Goal: Task Accomplishment & Management: Use online tool/utility

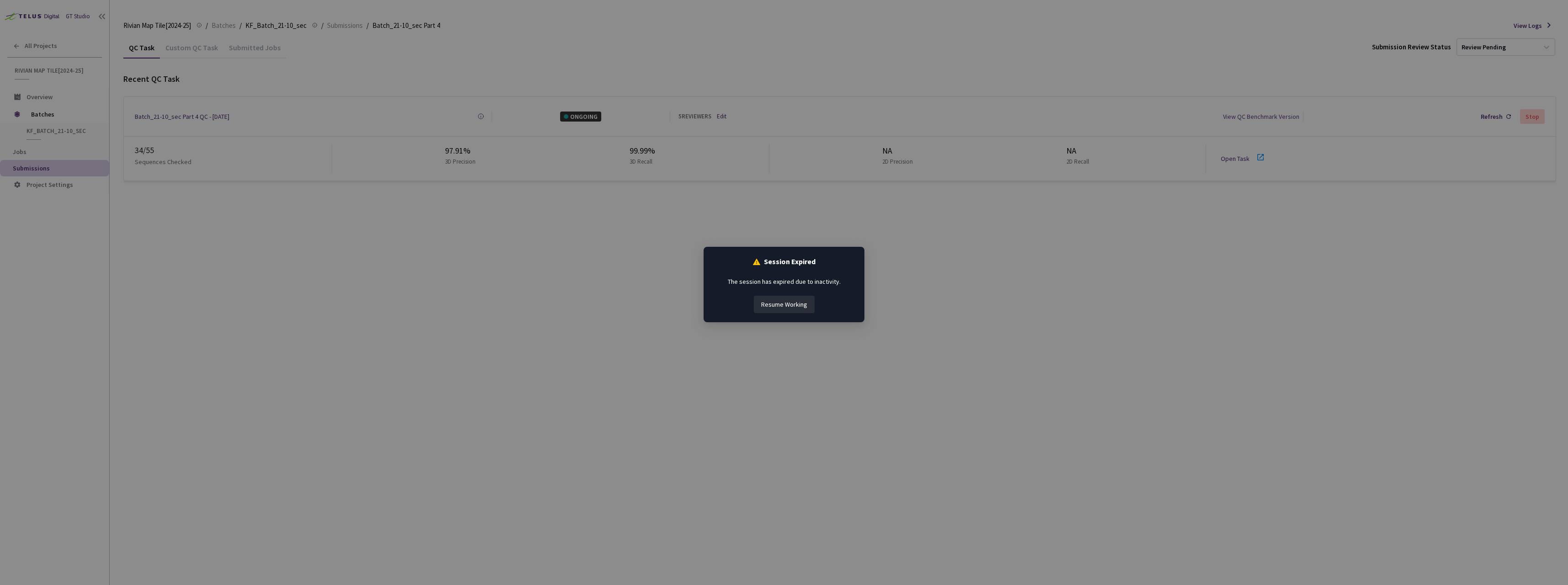
click at [793, 301] on button "Resume Working" at bounding box center [784, 304] width 61 height 18
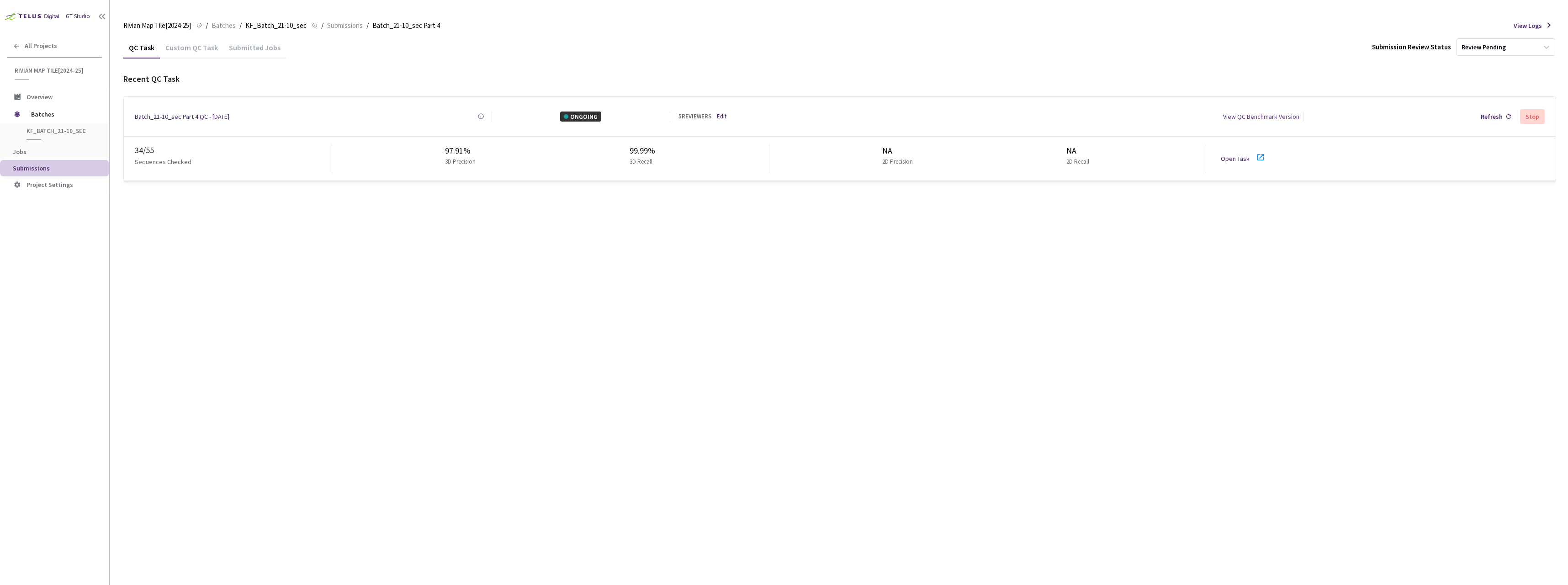
click at [1258, 153] on icon at bounding box center [1261, 157] width 11 height 11
